Goal: Complete application form

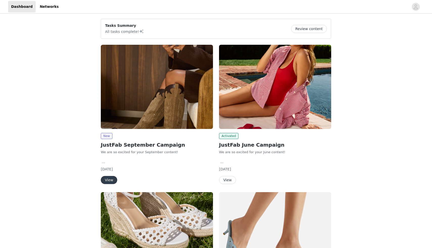
click at [142, 101] on img at bounding box center [157, 87] width 112 height 84
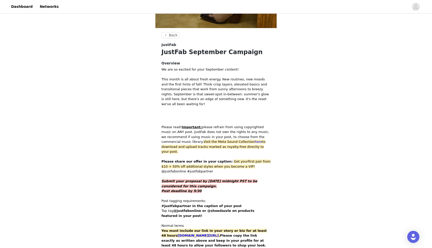
scroll to position [286, 0]
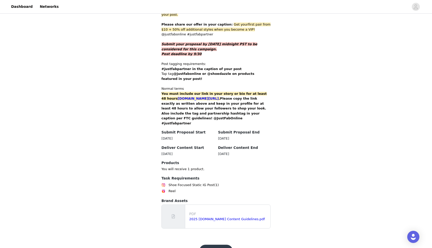
click at [218, 245] on button "Get Started" at bounding box center [217, 251] width 34 height 12
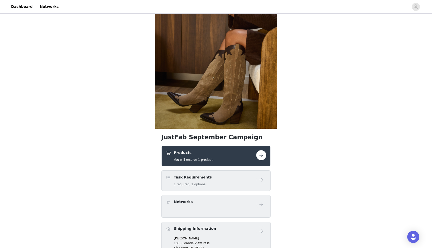
scroll to position [112, 0]
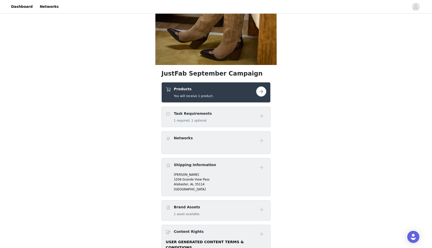
click at [230, 95] on div "Products You will receive 1 product." at bounding box center [211, 92] width 91 height 12
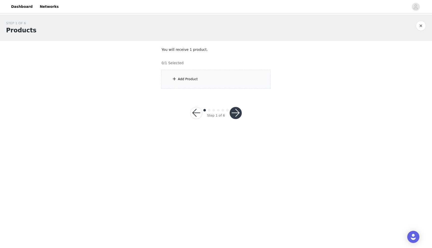
click at [201, 75] on div "Add Product" at bounding box center [216, 79] width 109 height 19
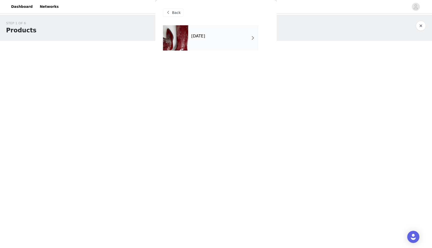
click at [223, 39] on div "[DATE]" at bounding box center [223, 37] width 70 height 25
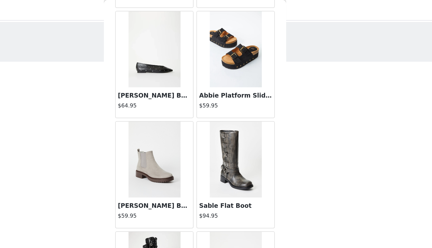
scroll to position [92, 0]
click at [242, 103] on img at bounding box center [243, 106] width 35 height 51
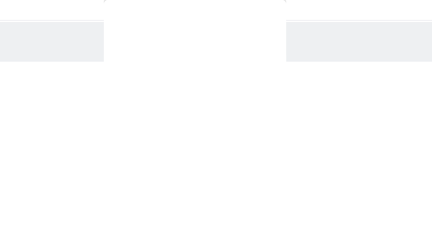
scroll to position [0, 0]
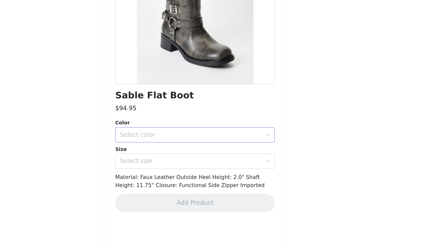
click at [232, 173] on div "Select color" at bounding box center [213, 172] width 95 height 5
click at [200, 185] on li "Distressed Black" at bounding box center [216, 184] width 106 height 8
click at [197, 189] on div "Select size" at bounding box center [213, 190] width 95 height 5
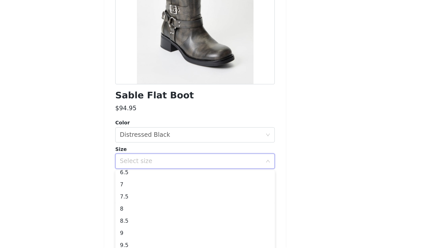
scroll to position [19, 0]
click at [175, 231] on li "8.5" at bounding box center [216, 231] width 106 height 8
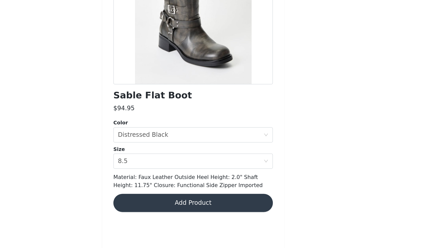
click at [187, 217] on button "Add Product" at bounding box center [216, 218] width 106 height 12
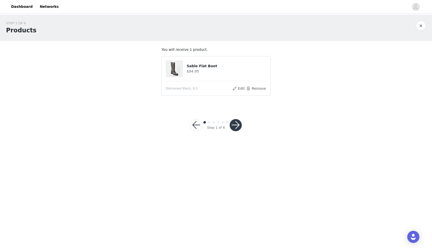
click at [238, 121] on button "button" at bounding box center [236, 125] width 12 height 12
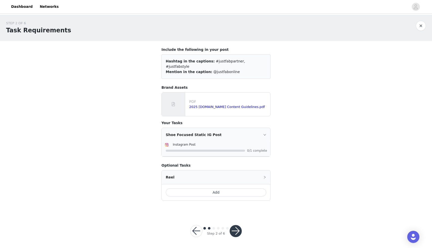
click at [214, 188] on button "Add" at bounding box center [216, 192] width 101 height 8
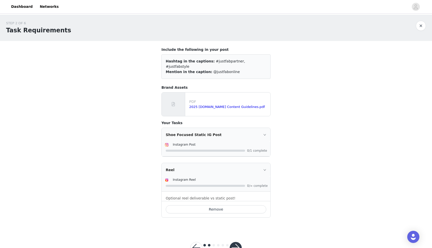
click at [237, 246] on button "button" at bounding box center [236, 248] width 12 height 12
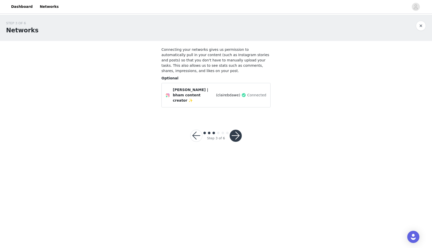
click at [238, 130] on button "button" at bounding box center [236, 136] width 12 height 12
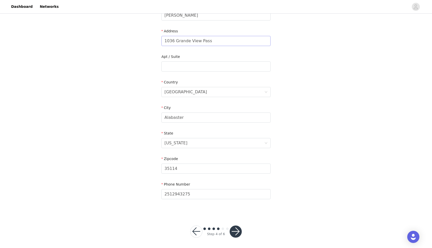
scroll to position [97, 0]
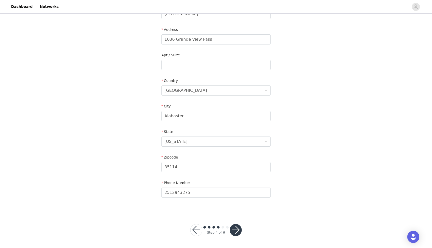
click at [233, 233] on button "button" at bounding box center [236, 230] width 12 height 12
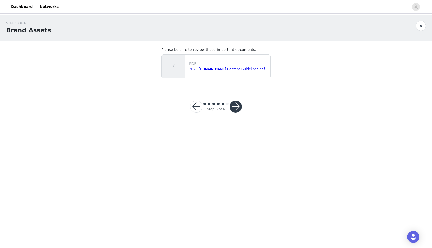
click at [233, 103] on button "button" at bounding box center [236, 107] width 12 height 12
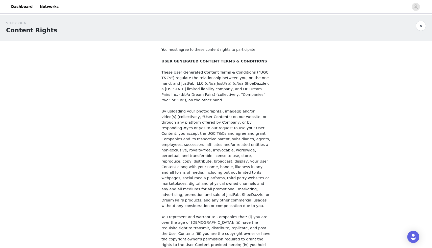
scroll to position [391, 0]
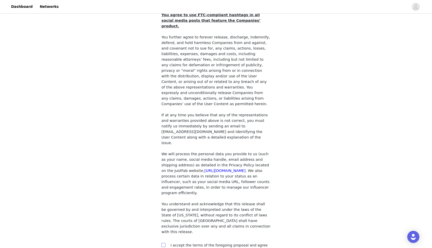
click at [164, 243] on input "checkbox" at bounding box center [164, 245] width 4 height 4
checkbox input "true"
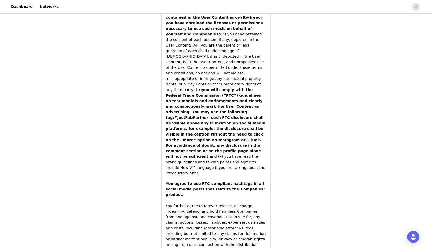
scroll to position [771, 0]
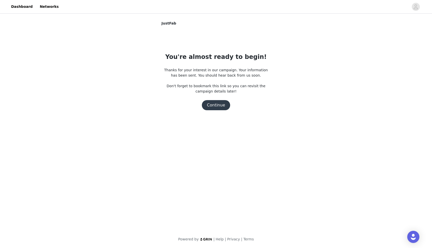
click at [214, 105] on button "Continue" at bounding box center [216, 105] width 28 height 10
